Goal: Find specific page/section: Find specific page/section

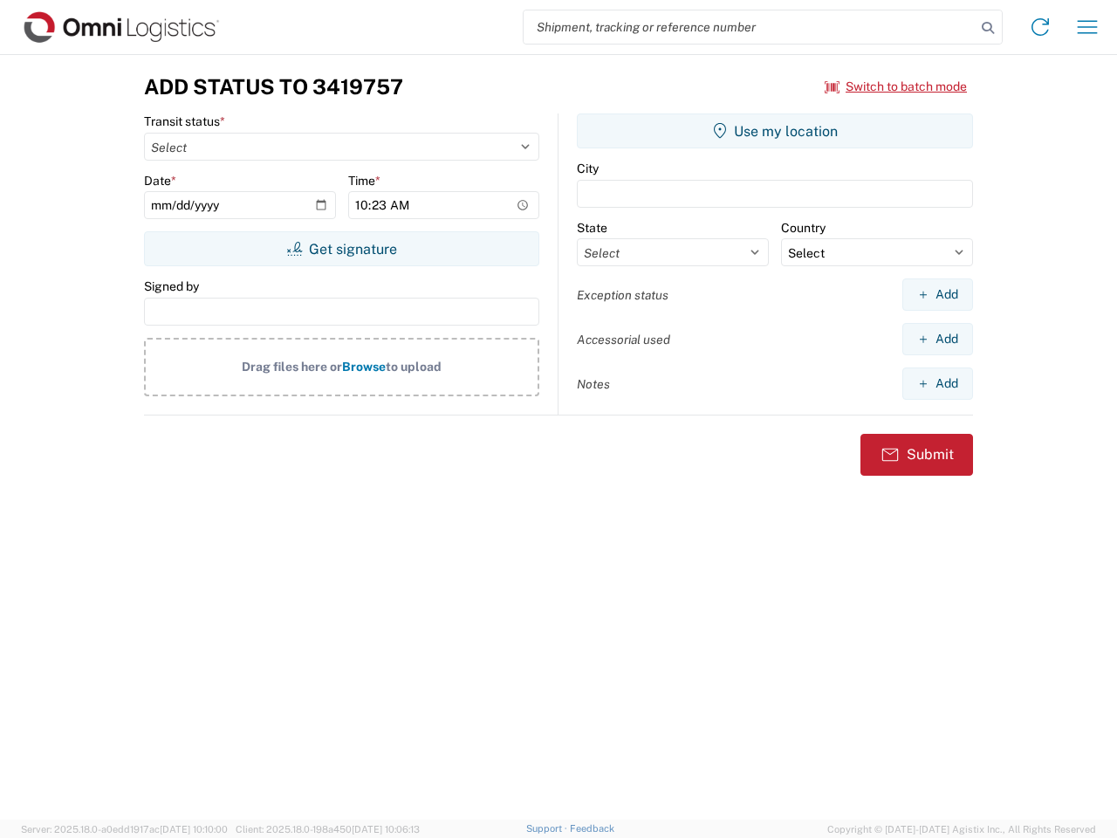
click at [749, 27] on input "search" at bounding box center [749, 26] width 452 height 33
click at [988, 28] on icon at bounding box center [987, 28] width 24 height 24
click at [1040, 27] on icon at bounding box center [1040, 27] width 28 height 28
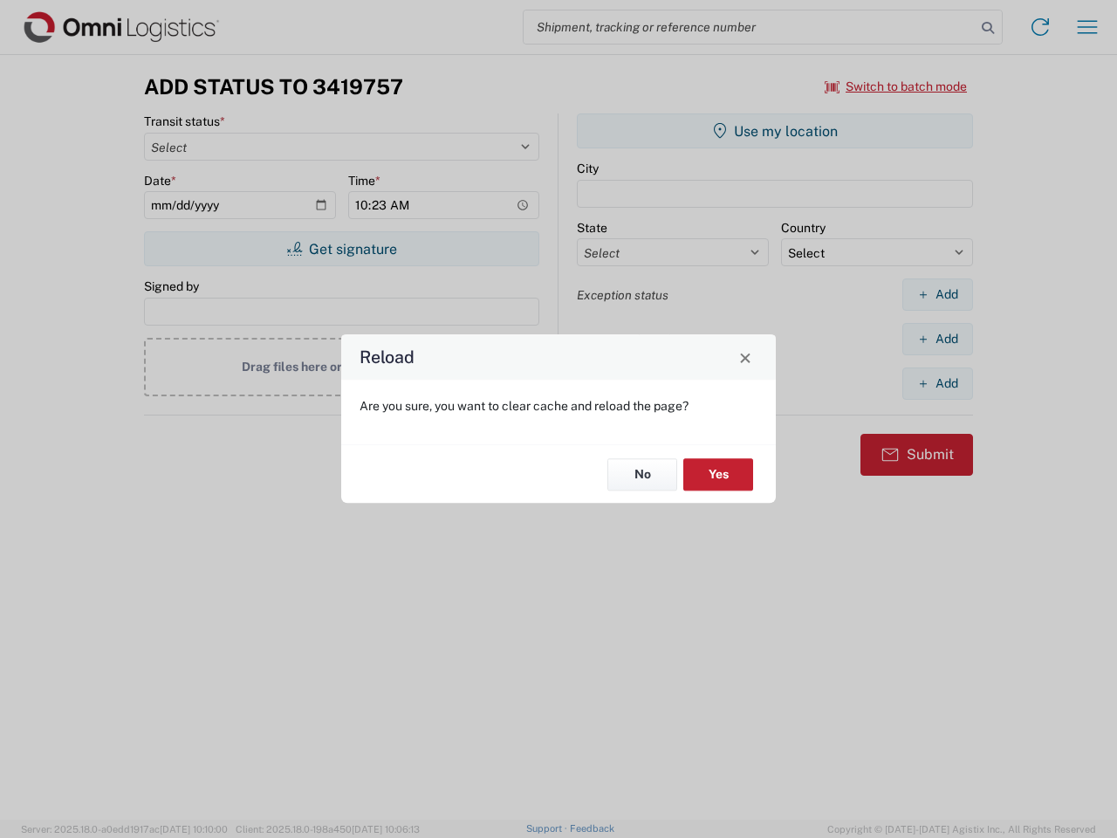
click at [1087, 27] on div "Reload Are you sure, you want to clear cache and reload the page? No Yes" at bounding box center [558, 419] width 1117 height 838
click at [896, 86] on div "Reload Are you sure, you want to clear cache and reload the page? No Yes" at bounding box center [558, 419] width 1117 height 838
click at [341, 249] on div "Reload Are you sure, you want to clear cache and reload the page? No Yes" at bounding box center [558, 419] width 1117 height 838
click at [775, 131] on div "Reload Are you sure, you want to clear cache and reload the page? No Yes" at bounding box center [558, 419] width 1117 height 838
click at [937, 294] on div "Reload Are you sure, you want to clear cache and reload the page? No Yes" at bounding box center [558, 419] width 1117 height 838
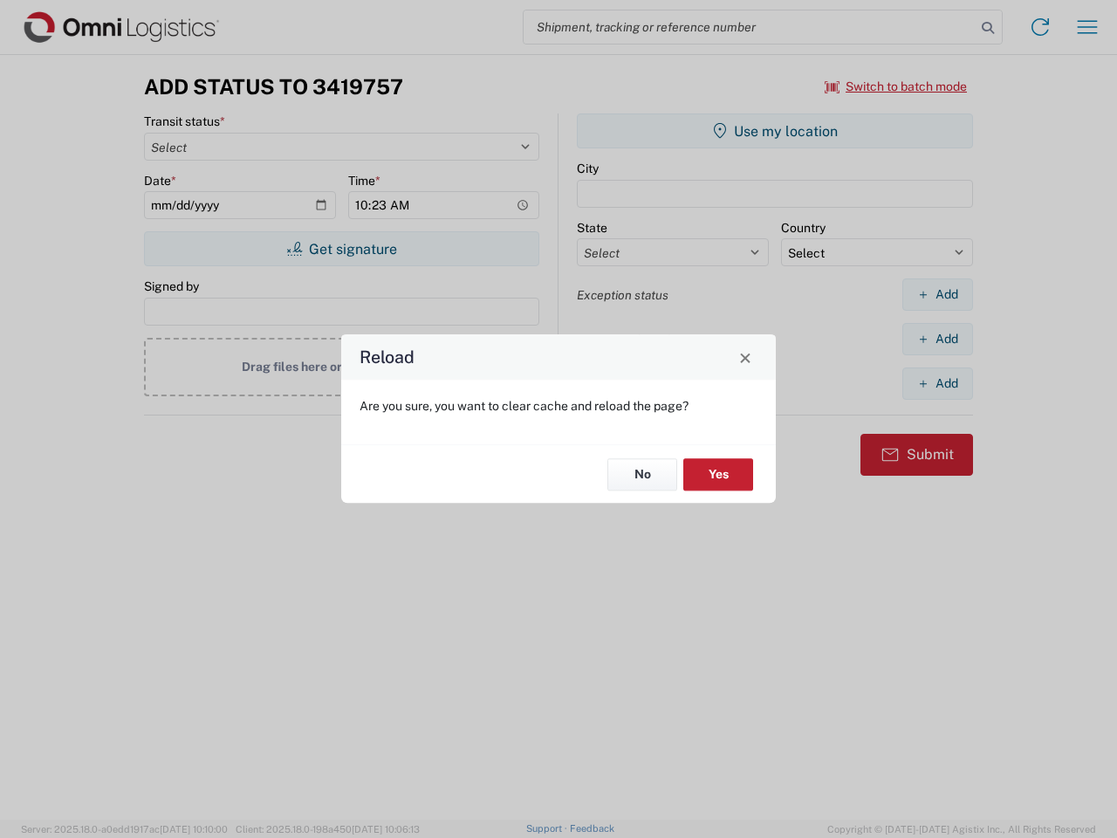
click at [937, 339] on div "Reload Are you sure, you want to clear cache and reload the page? No Yes" at bounding box center [558, 419] width 1117 height 838
click at [937, 383] on div "Reload Are you sure, you want to clear cache and reload the page? No Yes" at bounding box center [558, 419] width 1117 height 838
